Goal: Information Seeking & Learning: Check status

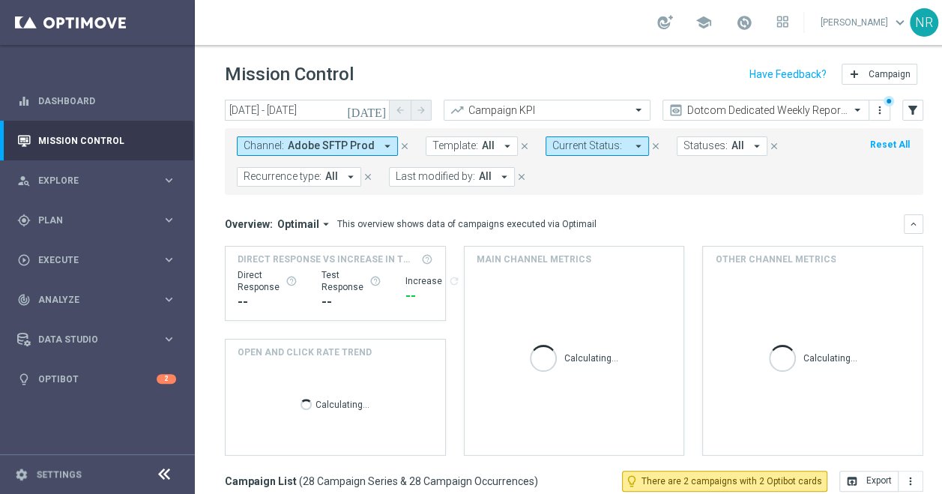
click at [399, 141] on icon "close" at bounding box center [404, 146] width 10 height 10
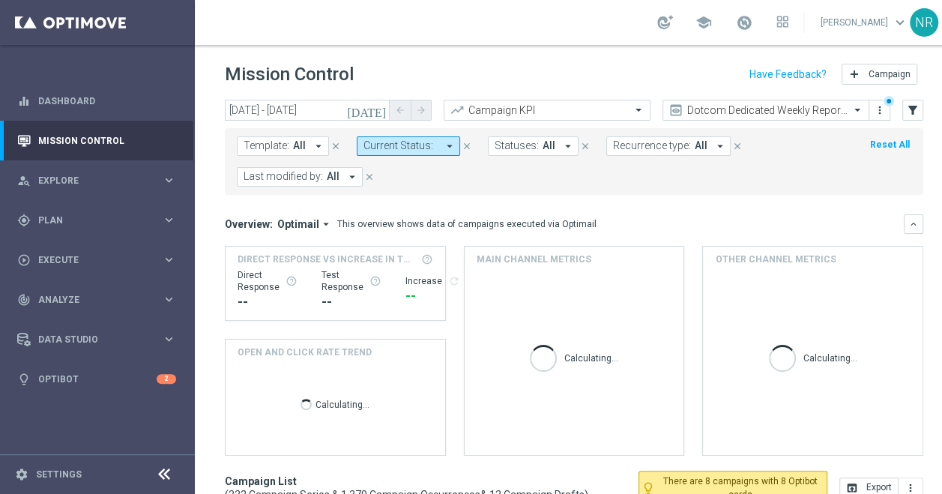
click at [312, 145] on icon "arrow_drop_down" at bounding box center [318, 145] width 13 height 13
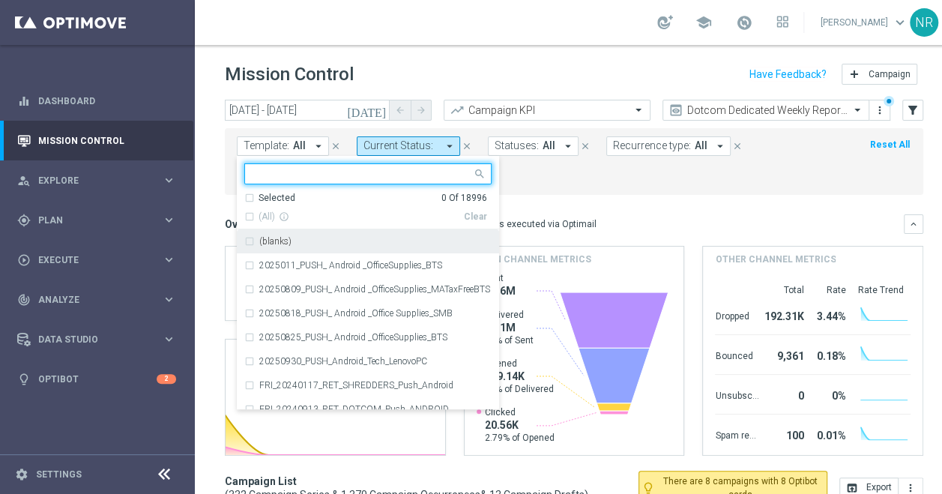
click at [587, 171] on form "Template: All arrow_drop_down Selected 0 Of 18996 (All) info_outline Clear (bla…" at bounding box center [541, 161] width 608 height 50
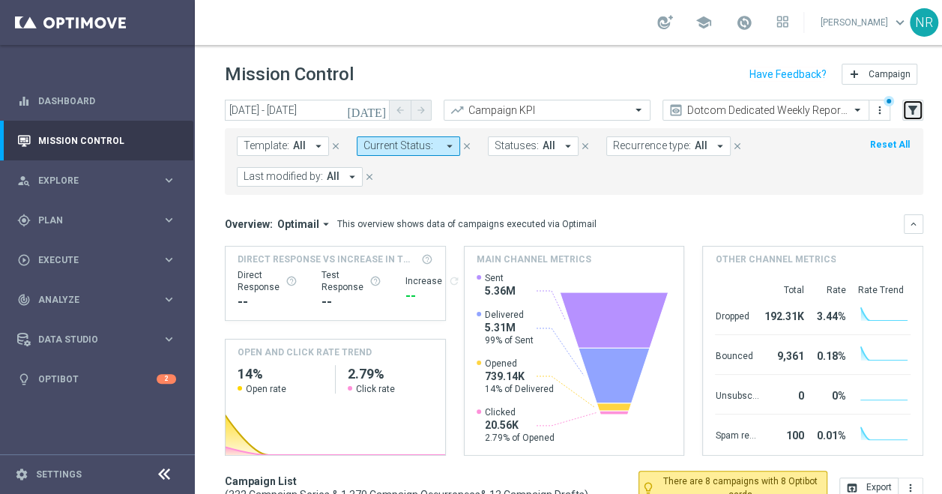
click at [921, 103] on button "filter_alt" at bounding box center [912, 110] width 21 height 21
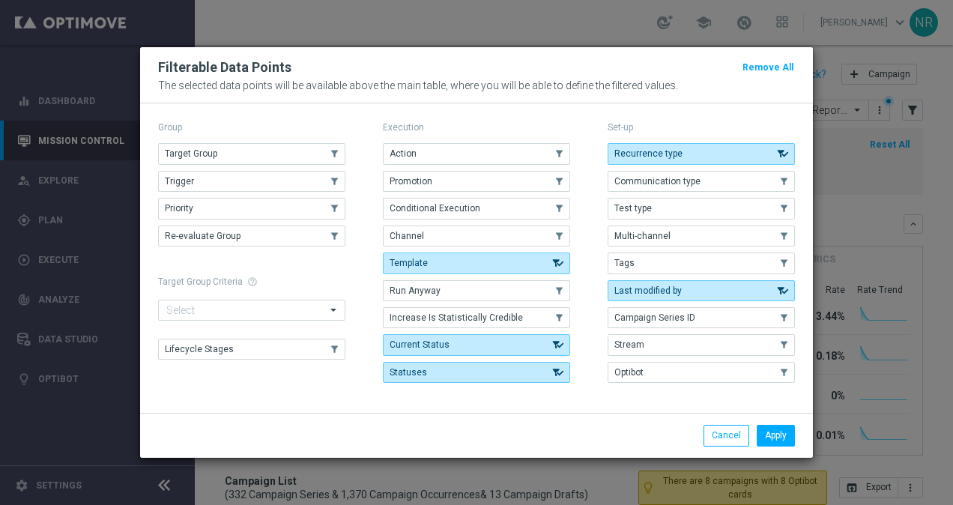
click at [496, 115] on div "Group Target Group .cls-1{fill:none;} .cls-1{fill:none;} Trigger .cls-1{fill:no…" at bounding box center [476, 257] width 673 height 309
click at [330, 112] on div "Group Target Group .cls-1{fill:none;} .cls-1{fill:none;} Trigger .cls-1{fill:no…" at bounding box center [476, 257] width 673 height 309
click at [417, 243] on button "Channel" at bounding box center [476, 235] width 187 height 21
click at [773, 431] on button "Apply" at bounding box center [776, 435] width 38 height 21
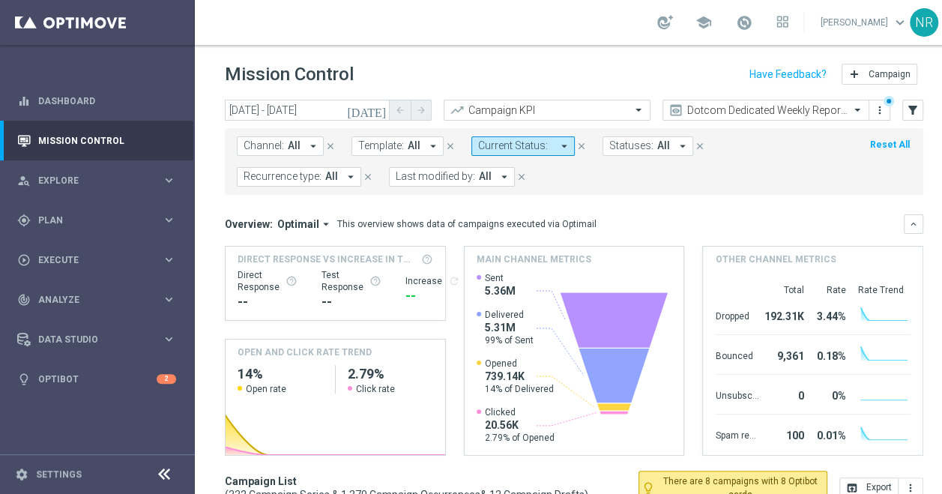
click at [267, 147] on span "Channel:" at bounding box center [263, 145] width 40 height 13
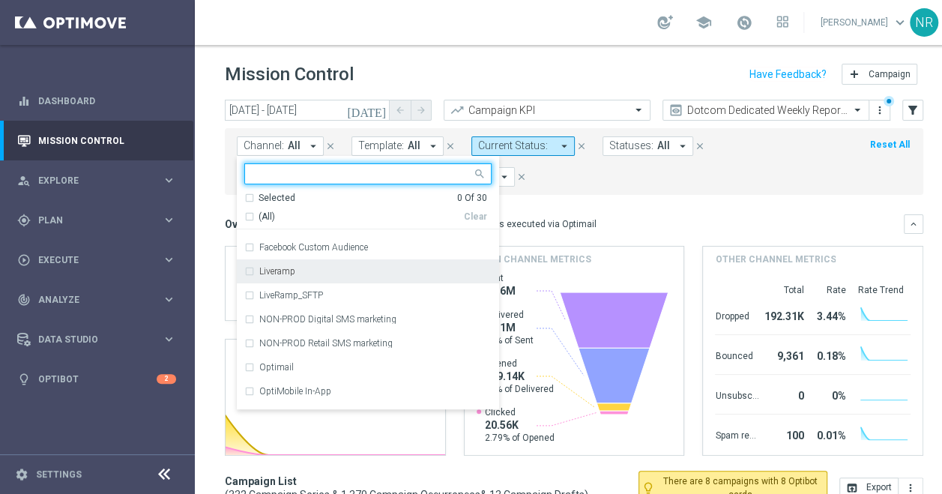
scroll to position [285, 0]
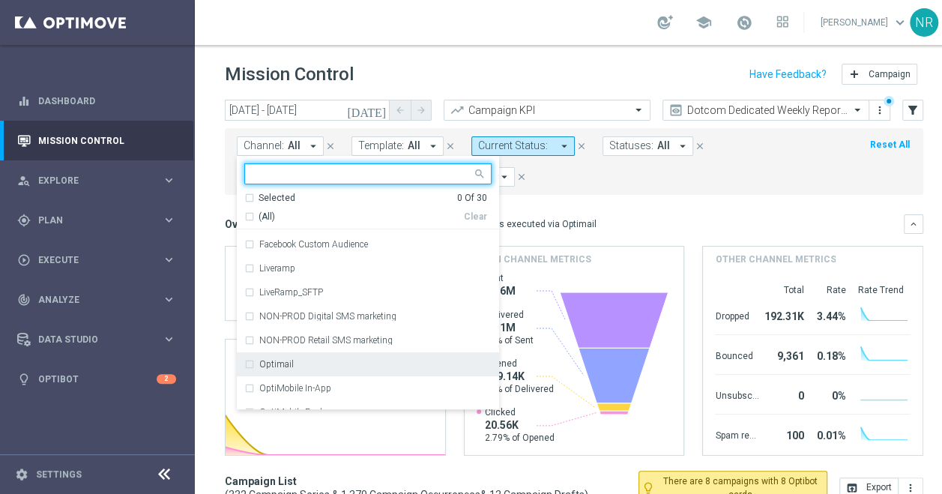
click at [297, 368] on div "Optimail" at bounding box center [375, 364] width 232 height 9
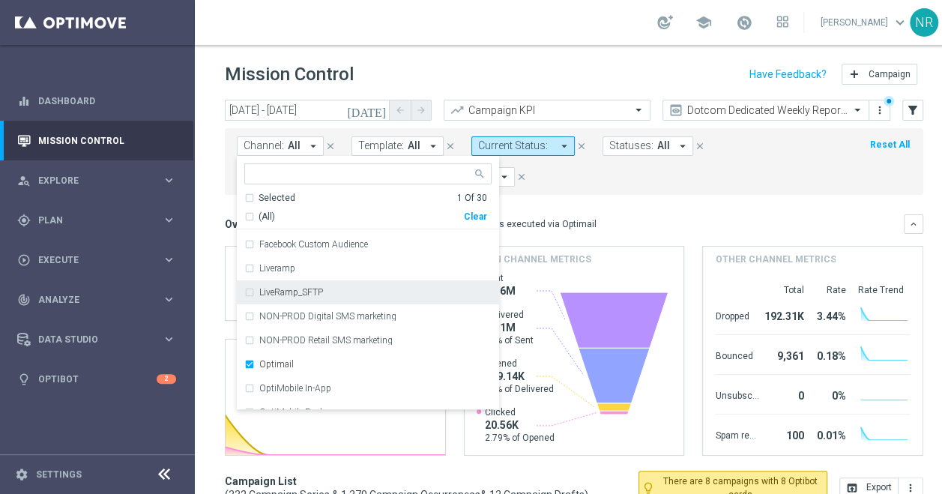
click at [693, 184] on form "Channel: All arrow_drop_down Optimail Selected 1 Of 30 (All) Clear Direct Mail …" at bounding box center [541, 161] width 608 height 50
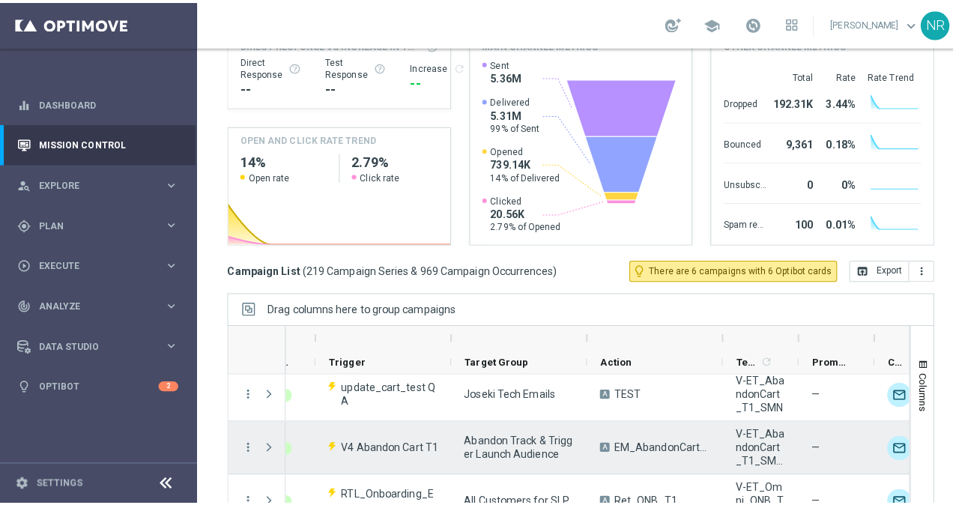
scroll to position [0, 125]
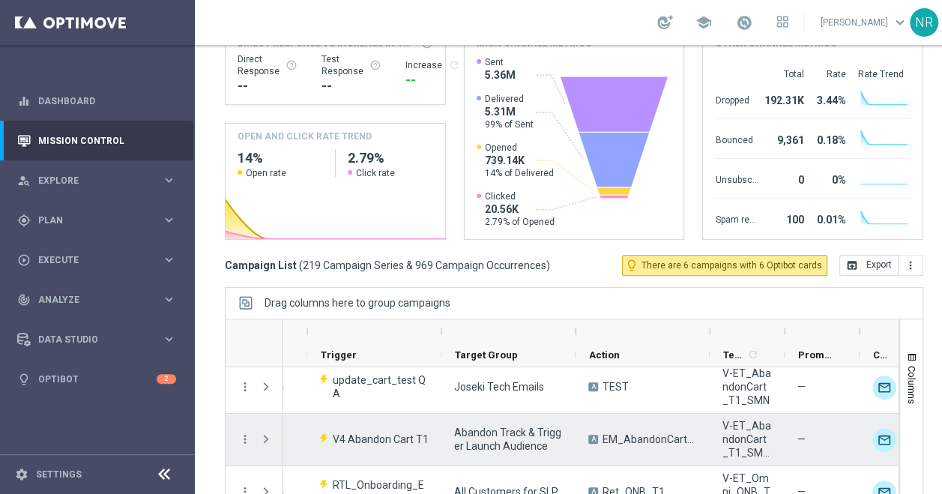
click at [237, 437] on div "more_vert" at bounding box center [238, 440] width 27 height 52
click at [242, 437] on icon "more_vert" at bounding box center [244, 438] width 13 height 13
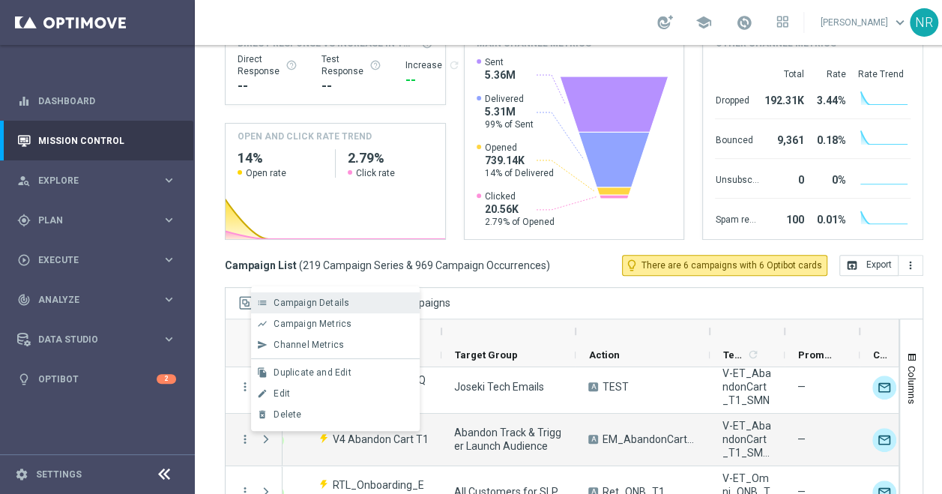
click at [295, 304] on span "Campaign Details" at bounding box center [311, 302] width 76 height 10
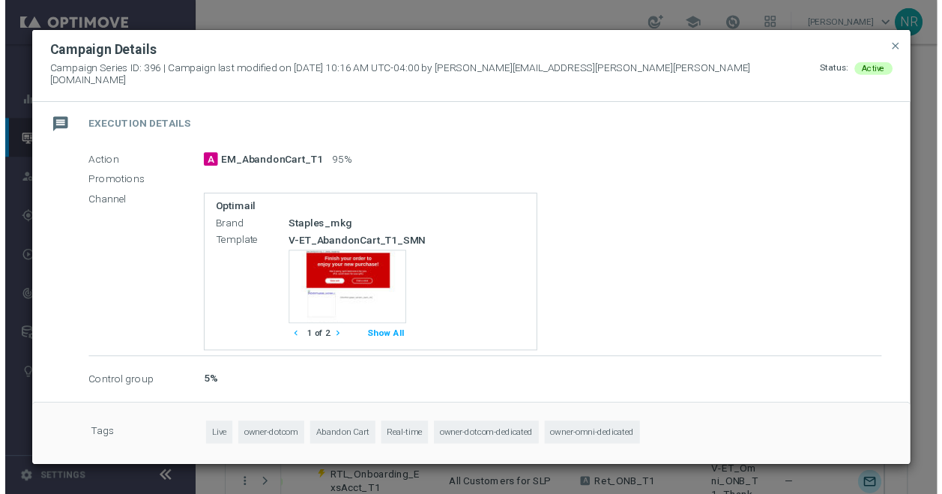
scroll to position [264, 0]
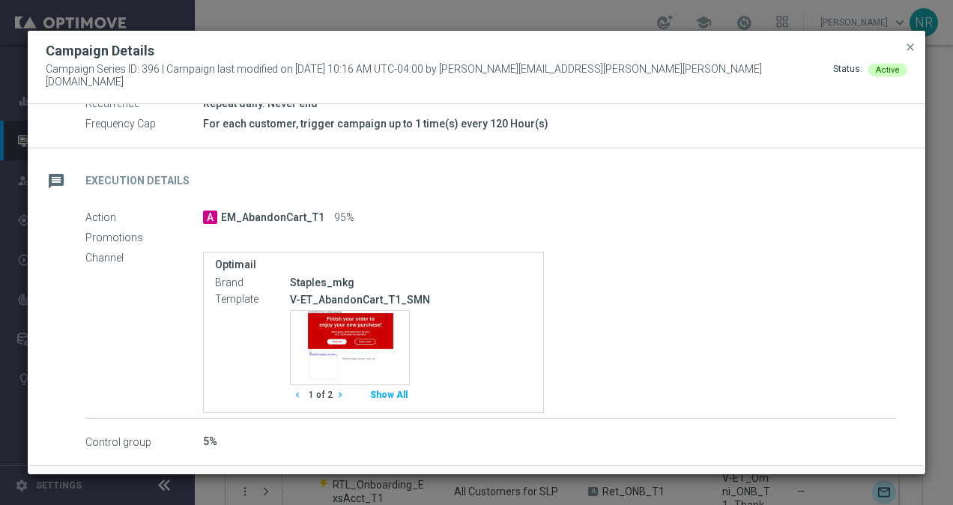
click at [339, 390] on icon "chevron_right" at bounding box center [340, 395] width 10 height 10
click at [907, 49] on span "close" at bounding box center [910, 47] width 12 height 12
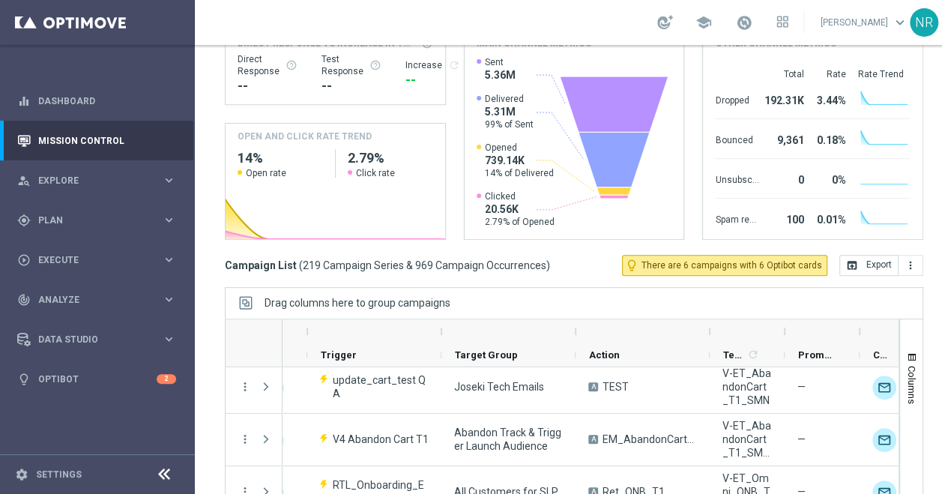
click at [506, 33] on div "school [PERSON_NAME] keyboard_arrow_down NR" at bounding box center [574, 22] width 758 height 45
